Goal: Task Accomplishment & Management: Complete application form

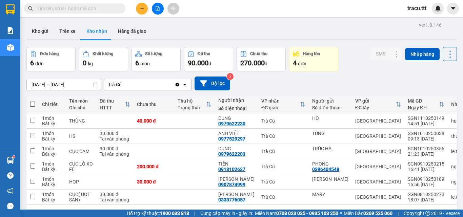
scroll to position [31, 0]
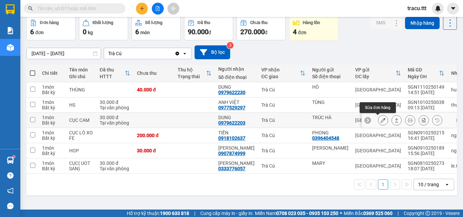
click at [380, 119] on icon at bounding box center [382, 120] width 5 height 5
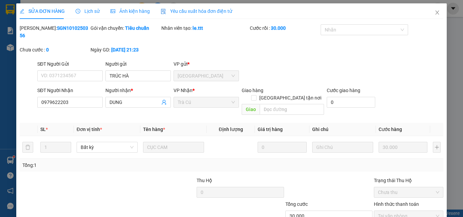
type input "TRÚC HÀ"
type input "0979622203"
type input "DUNG"
type input "30.000"
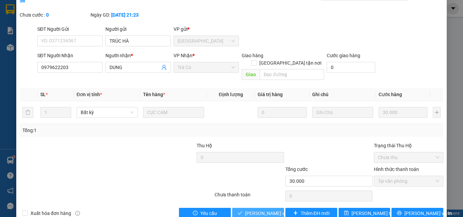
click at [259, 210] on span "[PERSON_NAME] và Giao hàng" at bounding box center [277, 213] width 65 height 7
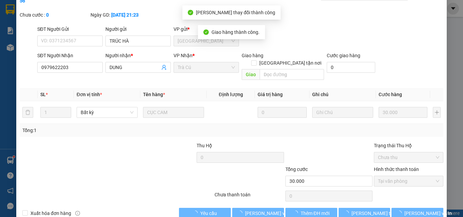
scroll to position [0, 0]
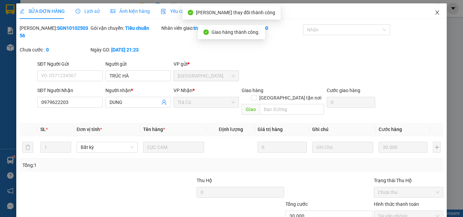
click at [435, 13] on icon "close" at bounding box center [436, 12] width 5 height 5
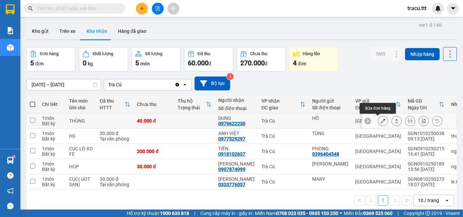
click at [380, 124] on button at bounding box center [382, 121] width 9 height 12
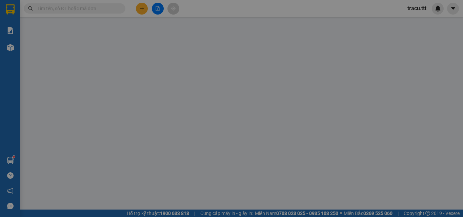
type input "HÒ"
type input "0979622230"
type input "DUNG"
type input "40.000"
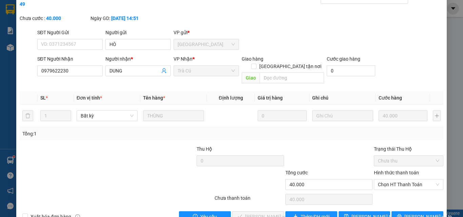
scroll to position [35, 0]
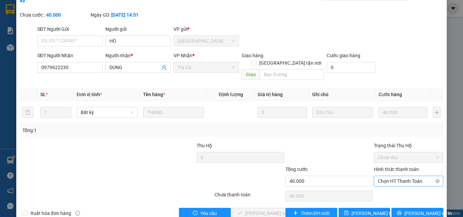
drag, startPoint x: 402, startPoint y: 165, endPoint x: 402, endPoint y: 171, distance: 6.1
click at [401, 176] on span "Chọn HT Thanh Toán" at bounding box center [408, 181] width 61 height 10
drag, startPoint x: 402, startPoint y: 179, endPoint x: 394, endPoint y: 180, distance: 7.9
click at [402, 179] on div "Tại văn phòng" at bounding box center [404, 179] width 61 height 7
type input "0"
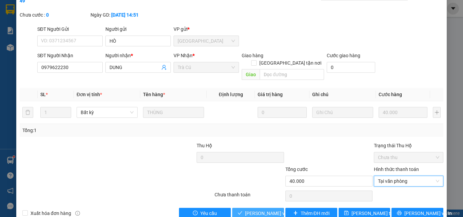
click at [265, 210] on span "[PERSON_NAME] và Giao hàng" at bounding box center [277, 213] width 65 height 7
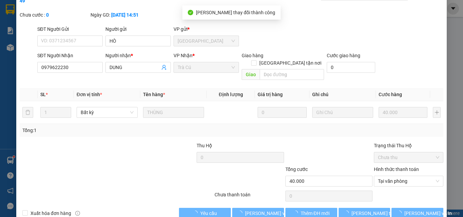
scroll to position [0, 0]
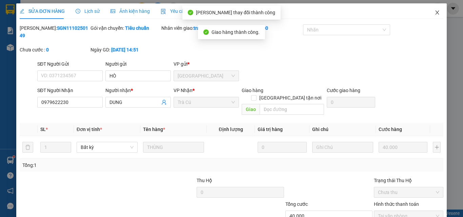
click at [434, 13] on icon "close" at bounding box center [436, 12] width 5 height 5
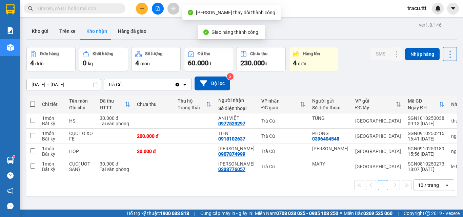
scroll to position [31, 0]
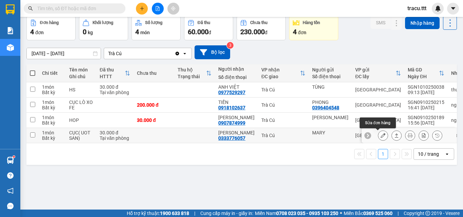
click at [380, 137] on icon at bounding box center [382, 135] width 5 height 5
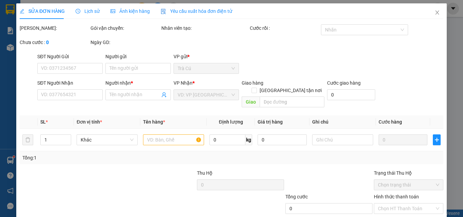
type input "MARY"
type input "0333776057"
type input "[PERSON_NAME]"
type input "30.000"
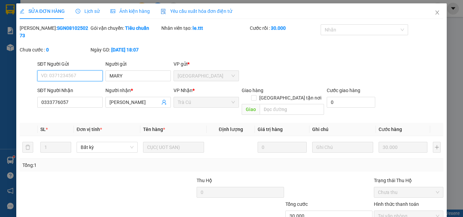
scroll to position [35, 0]
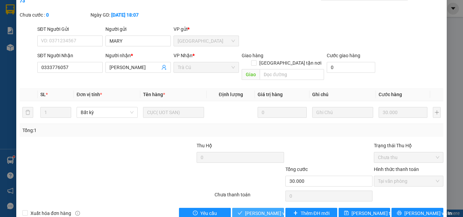
click at [261, 210] on span "[PERSON_NAME] và Giao hàng" at bounding box center [277, 213] width 65 height 7
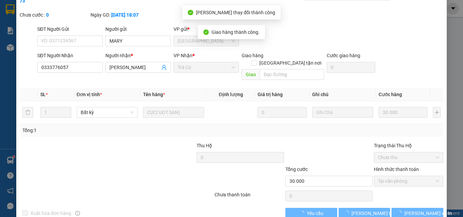
scroll to position [0, 0]
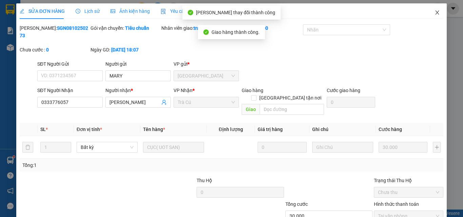
click at [431, 8] on span "Close" at bounding box center [437, 12] width 19 height 19
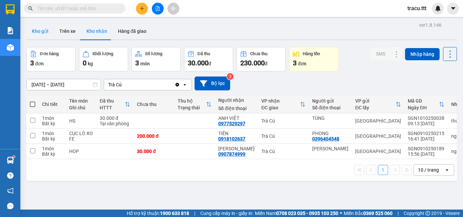
click at [32, 33] on button "Kho gửi" at bounding box center [39, 31] width 27 height 16
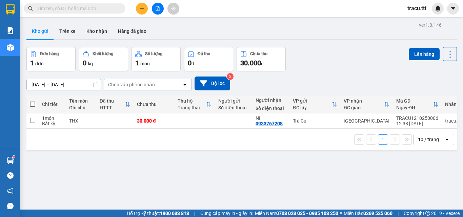
click at [32, 104] on span at bounding box center [32, 104] width 5 height 5
click at [33, 101] on input "checkbox" at bounding box center [33, 101] width 0 height 0
checkbox input "true"
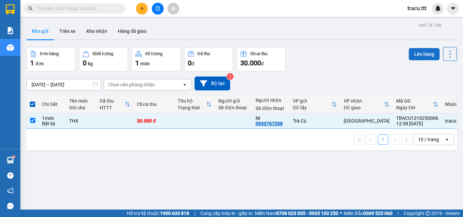
click at [413, 55] on button "Lên hàng" at bounding box center [424, 54] width 31 height 12
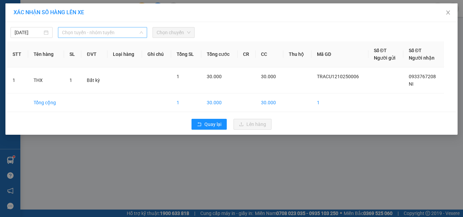
click at [111, 32] on span "Chọn tuyến - nhóm tuyến" at bounding box center [102, 32] width 81 height 10
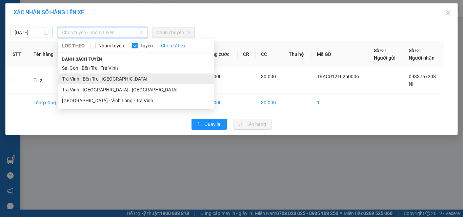
click at [105, 77] on li "Trà Vinh - Bến Tre - [GEOGRAPHIC_DATA]" at bounding box center [136, 79] width 156 height 11
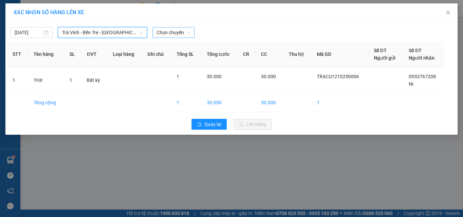
click at [189, 32] on span "Chọn chuyến" at bounding box center [174, 32] width 34 height 10
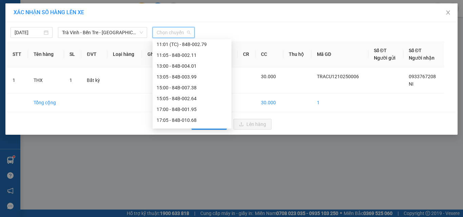
scroll to position [134, 0]
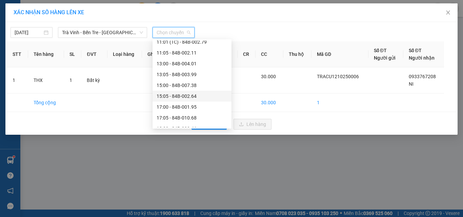
click at [179, 100] on div "15:05 - 84B-002.64" at bounding box center [192, 95] width 71 height 7
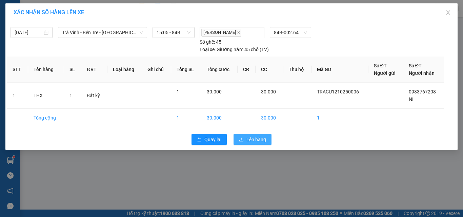
click at [265, 141] on span "Lên hàng" at bounding box center [256, 139] width 20 height 7
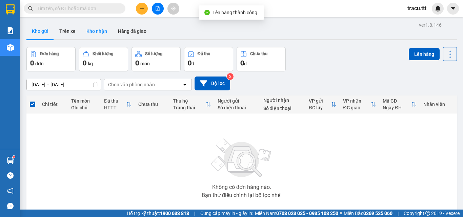
click at [91, 30] on button "Kho nhận" at bounding box center [97, 31] width 32 height 16
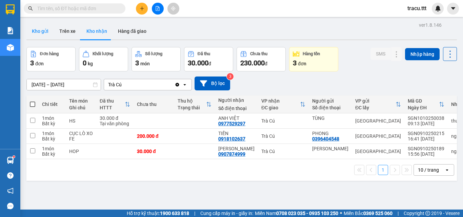
click at [32, 29] on button "Kho gửi" at bounding box center [39, 31] width 27 height 16
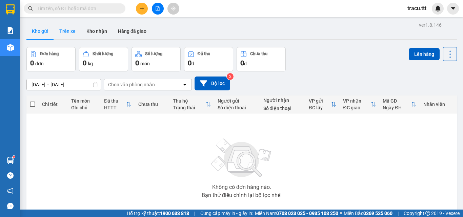
click at [67, 28] on button "Trên xe" at bounding box center [67, 31] width 27 height 16
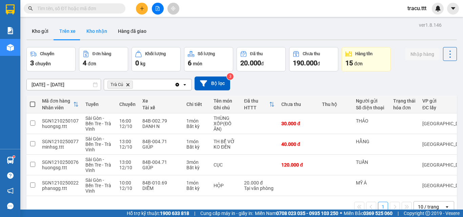
click at [104, 32] on button "Kho nhận" at bounding box center [97, 31] width 32 height 16
type input "[DATE] – [DATE]"
